Goal: Complete application form: Complete application form

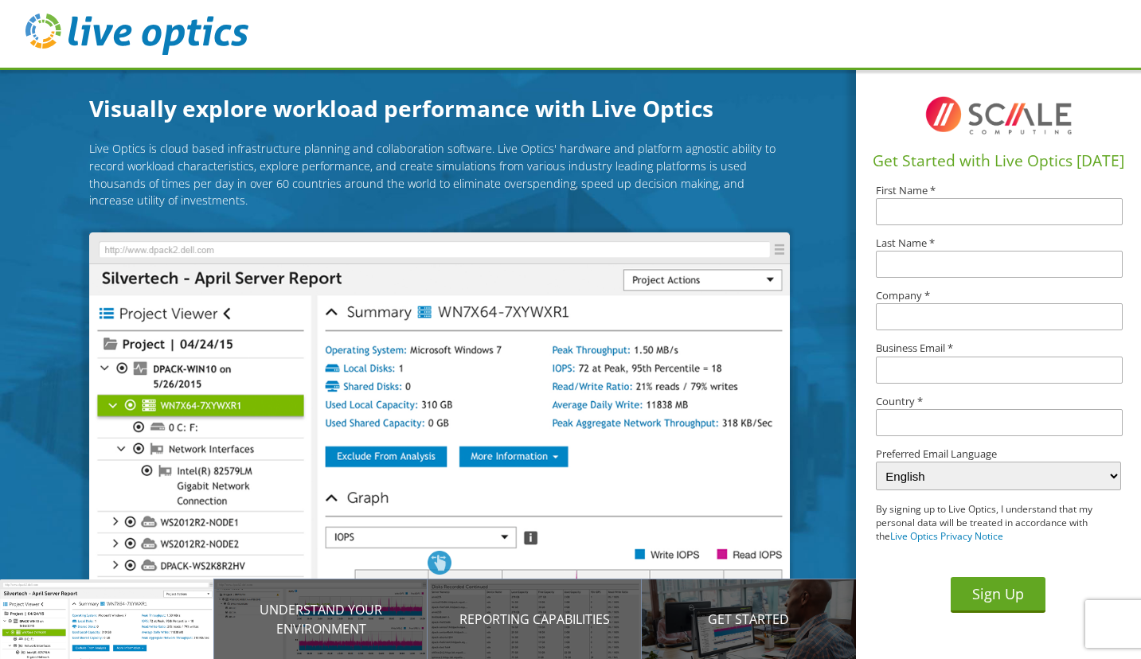
click at [1025, 215] on input "text" at bounding box center [999, 211] width 247 height 27
type input "[PERSON_NAME]"
type input "Mellon"
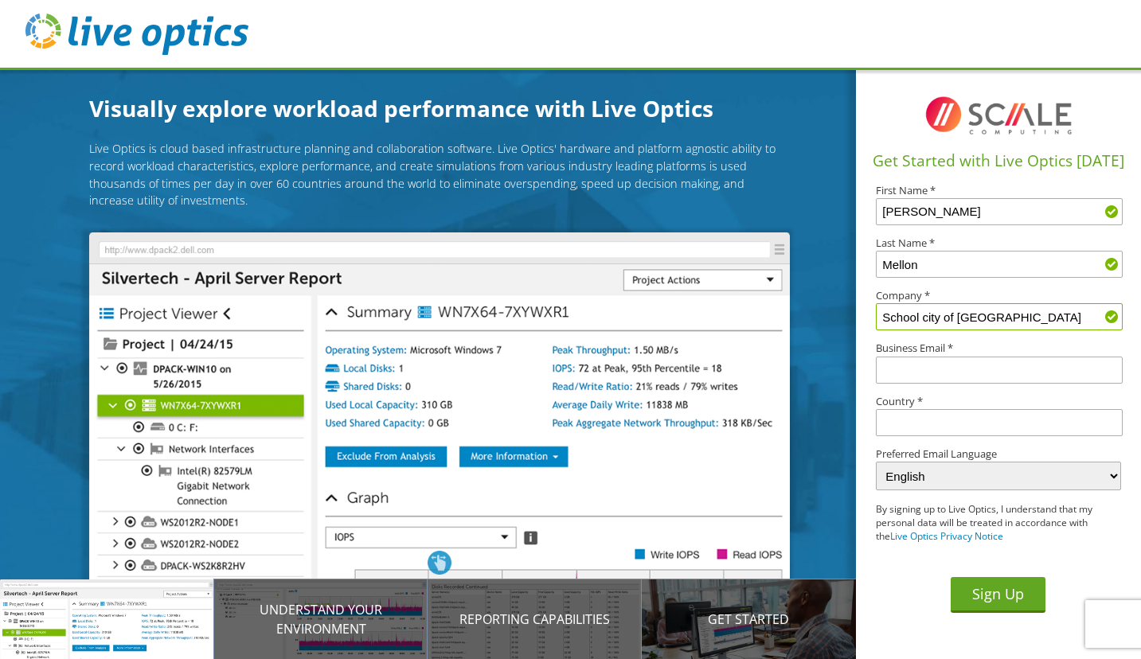
type input "School city of [GEOGRAPHIC_DATA]"
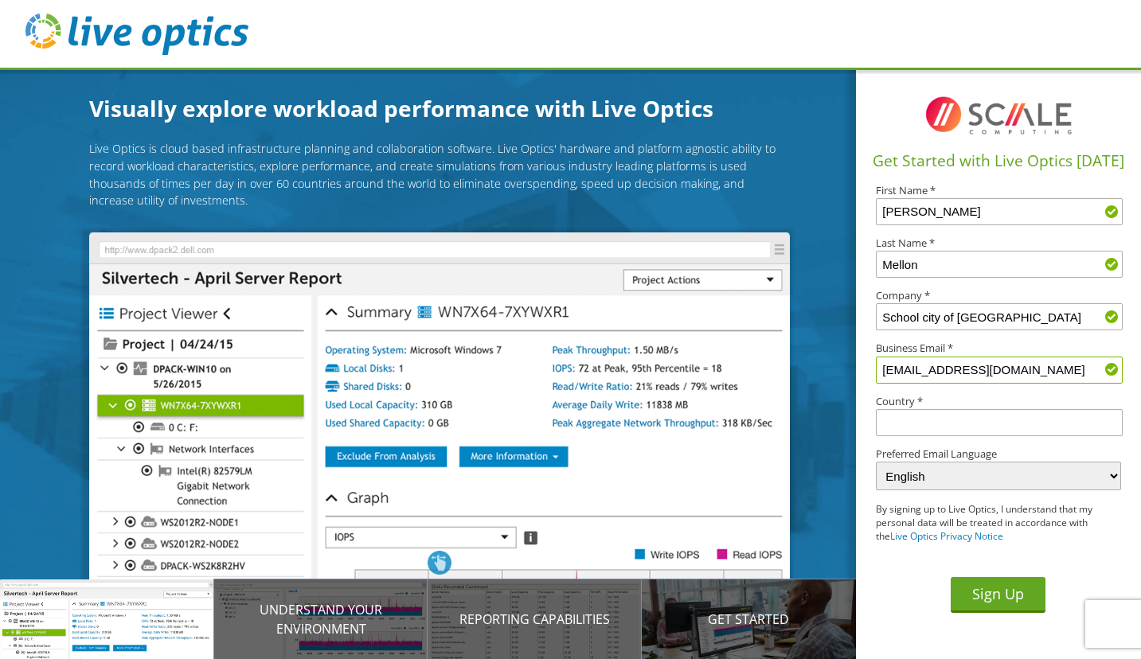
type input "[EMAIL_ADDRESS][DOMAIN_NAME]"
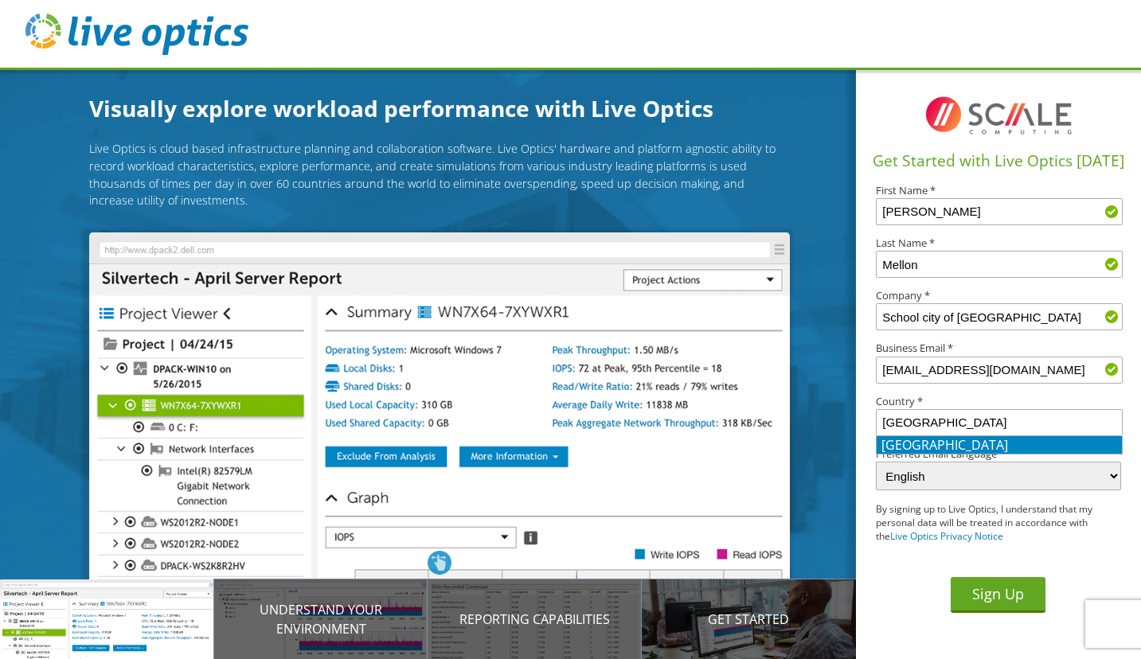
type input "[GEOGRAPHIC_DATA]"
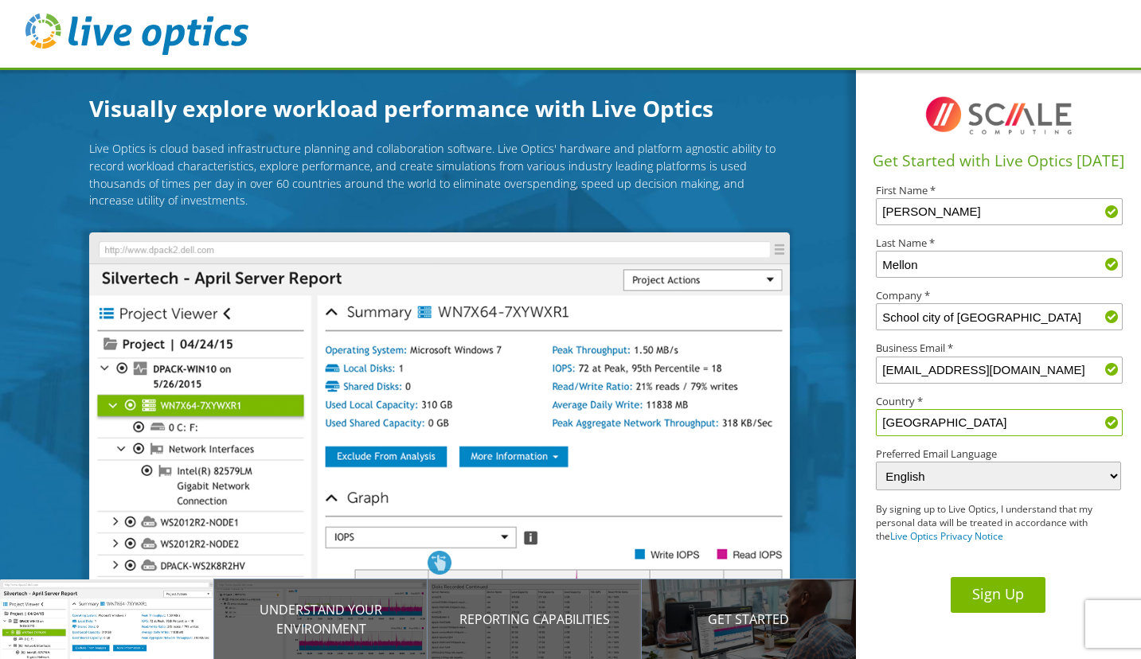
click at [994, 590] on button "Sign Up" at bounding box center [998, 595] width 95 height 36
click at [978, 585] on button "Sign Up" at bounding box center [998, 595] width 95 height 36
